Goal: Transaction & Acquisition: Purchase product/service

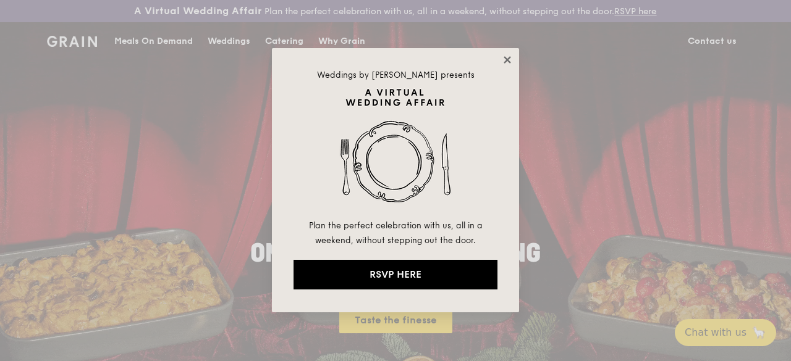
click at [505, 63] on icon at bounding box center [507, 59] width 11 height 11
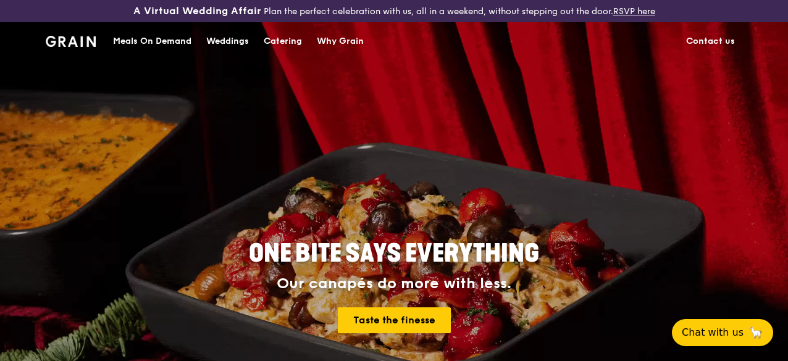
click at [169, 56] on div "Meals On Demand" at bounding box center [152, 41] width 78 height 37
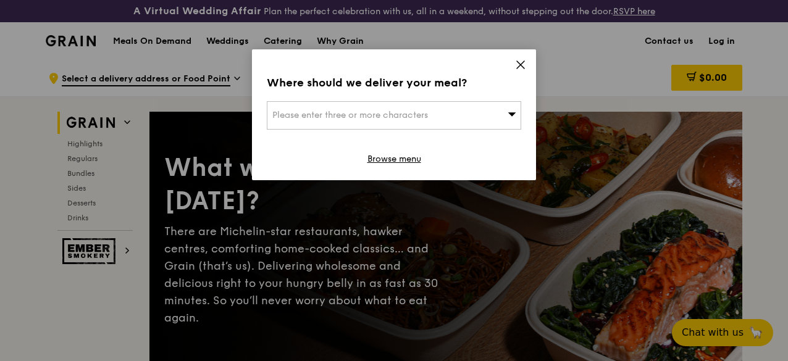
click at [421, 119] on span "Please enter three or more characters" at bounding box center [350, 115] width 156 height 11
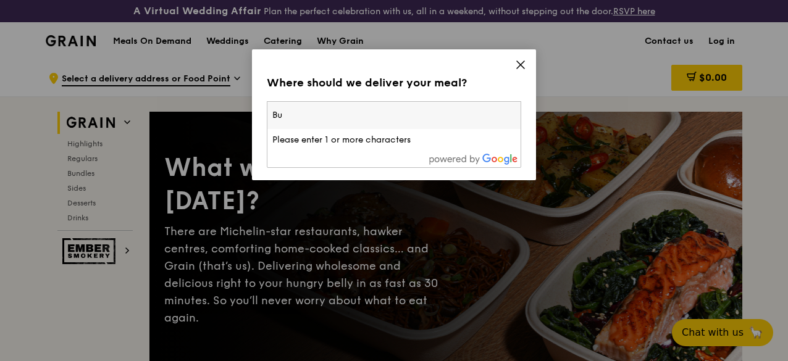
type input "B"
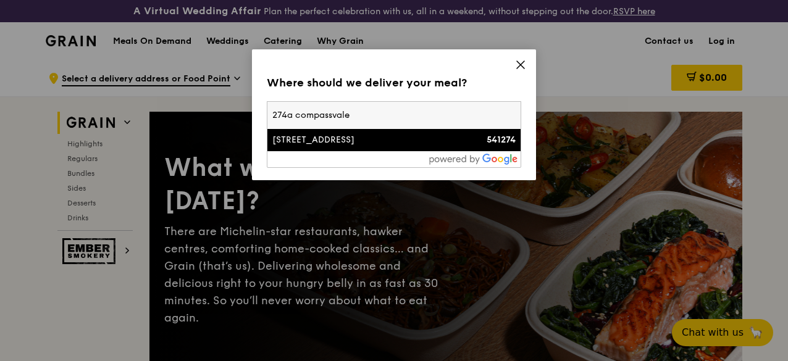
type input "274a compassvale"
click at [427, 140] on div "[STREET_ADDRESS]" at bounding box center [363, 140] width 183 height 12
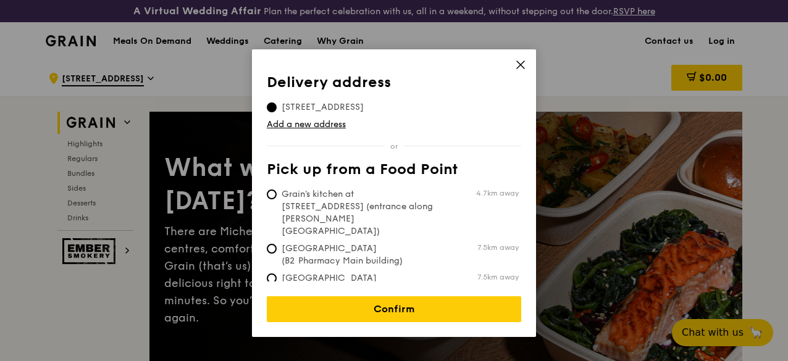
click at [523, 67] on icon at bounding box center [520, 64] width 7 height 7
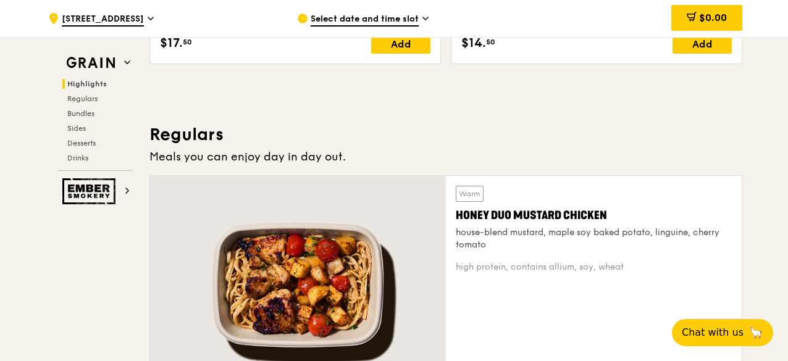
scroll to position [772, 0]
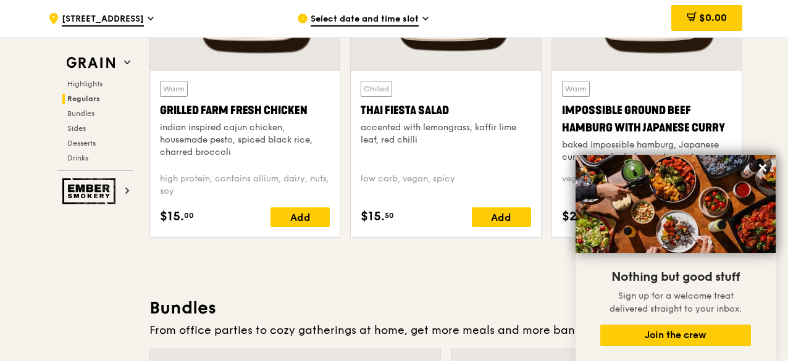
scroll to position [1564, 0]
